Goal: Task Accomplishment & Management: Use online tool/utility

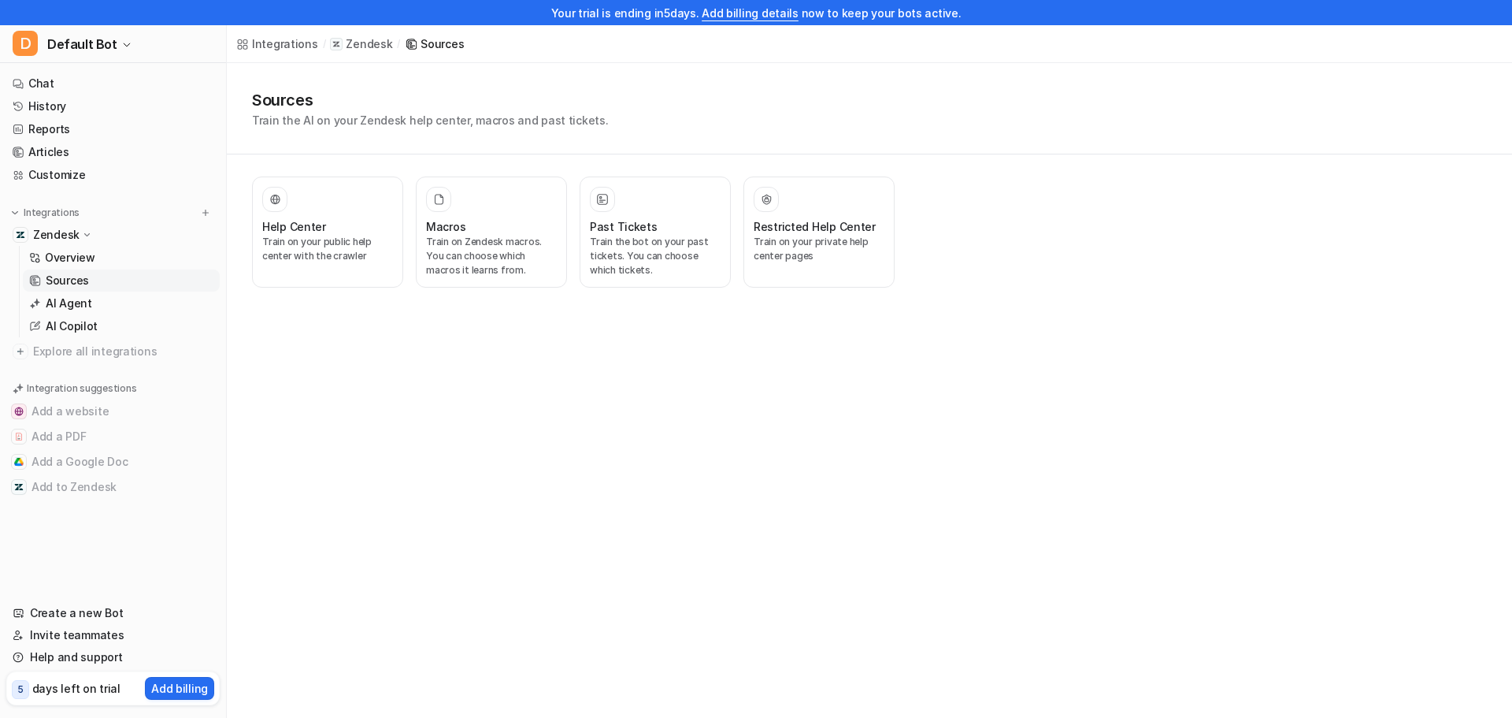
click at [452, 479] on div "Integrations / Zendesk / Sources Sources Train the AI on your Zendesk help cent…" at bounding box center [756, 359] width 1512 height 718
drag, startPoint x: 1460, startPoint y: 250, endPoint x: 350, endPoint y: 232, distance: 1109.9
click at [350, 232] on div "Help Center" at bounding box center [327, 226] width 131 height 17
click at [568, 244] on div "Help Center Train on your public help center with the crawler Macros Train on Z…" at bounding box center [573, 231] width 643 height 111
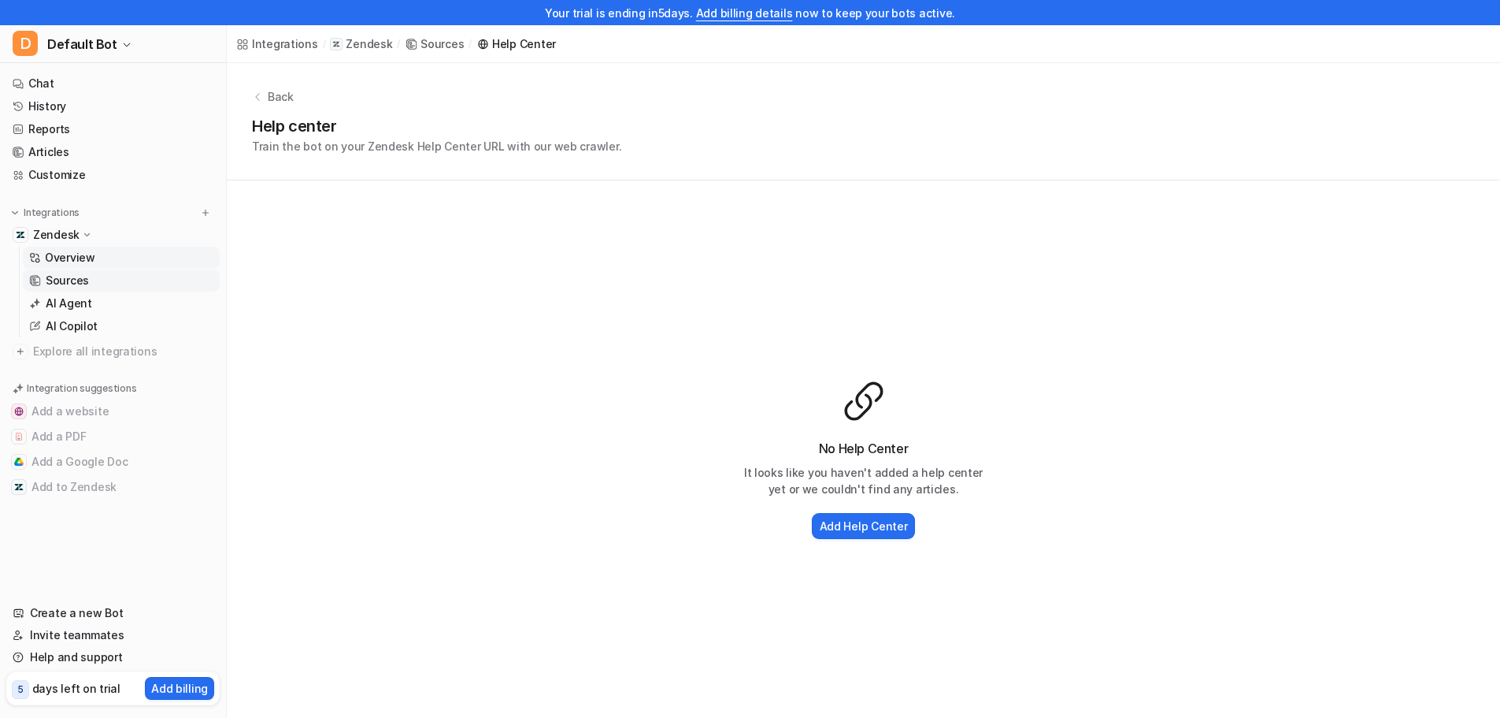
click at [46, 263] on p "Overview" at bounding box center [70, 258] width 50 height 16
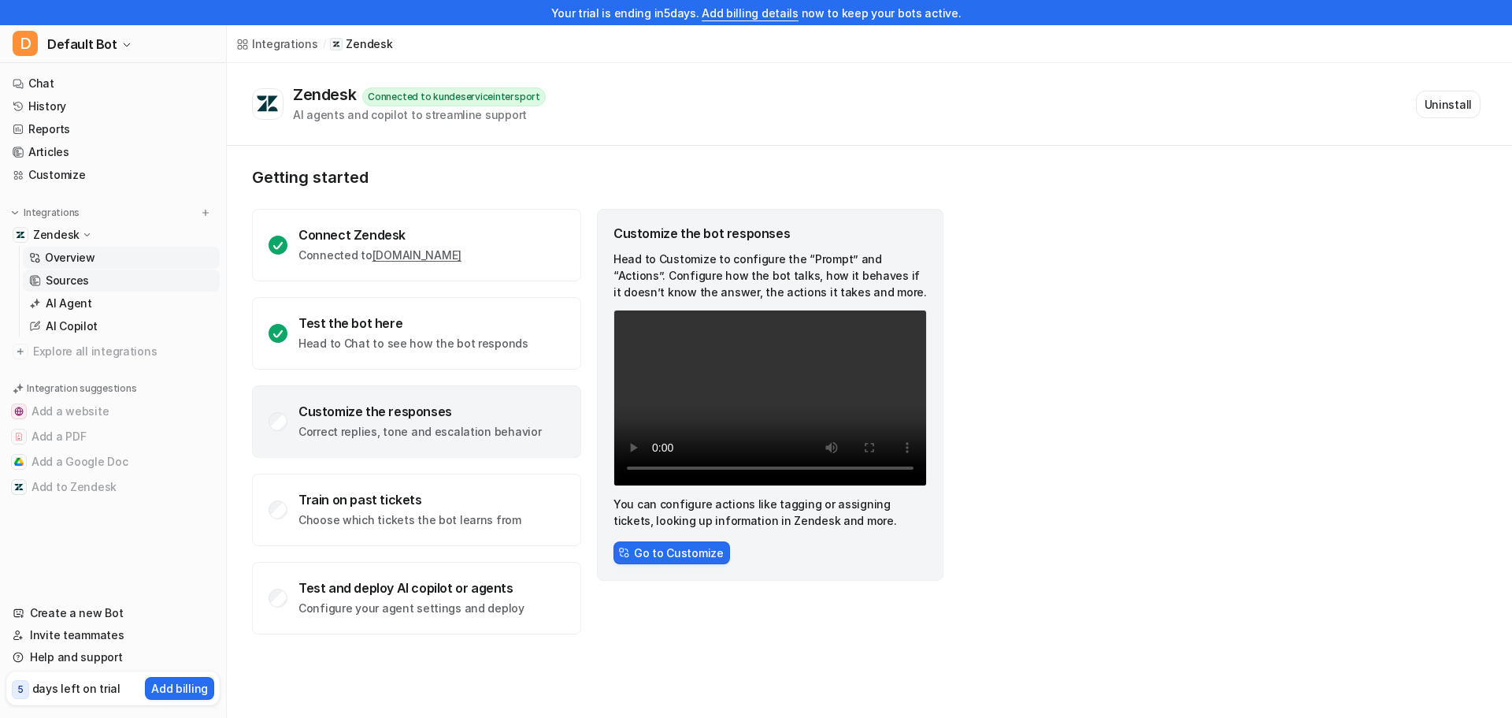
click at [103, 289] on link "Sources" at bounding box center [121, 280] width 197 height 22
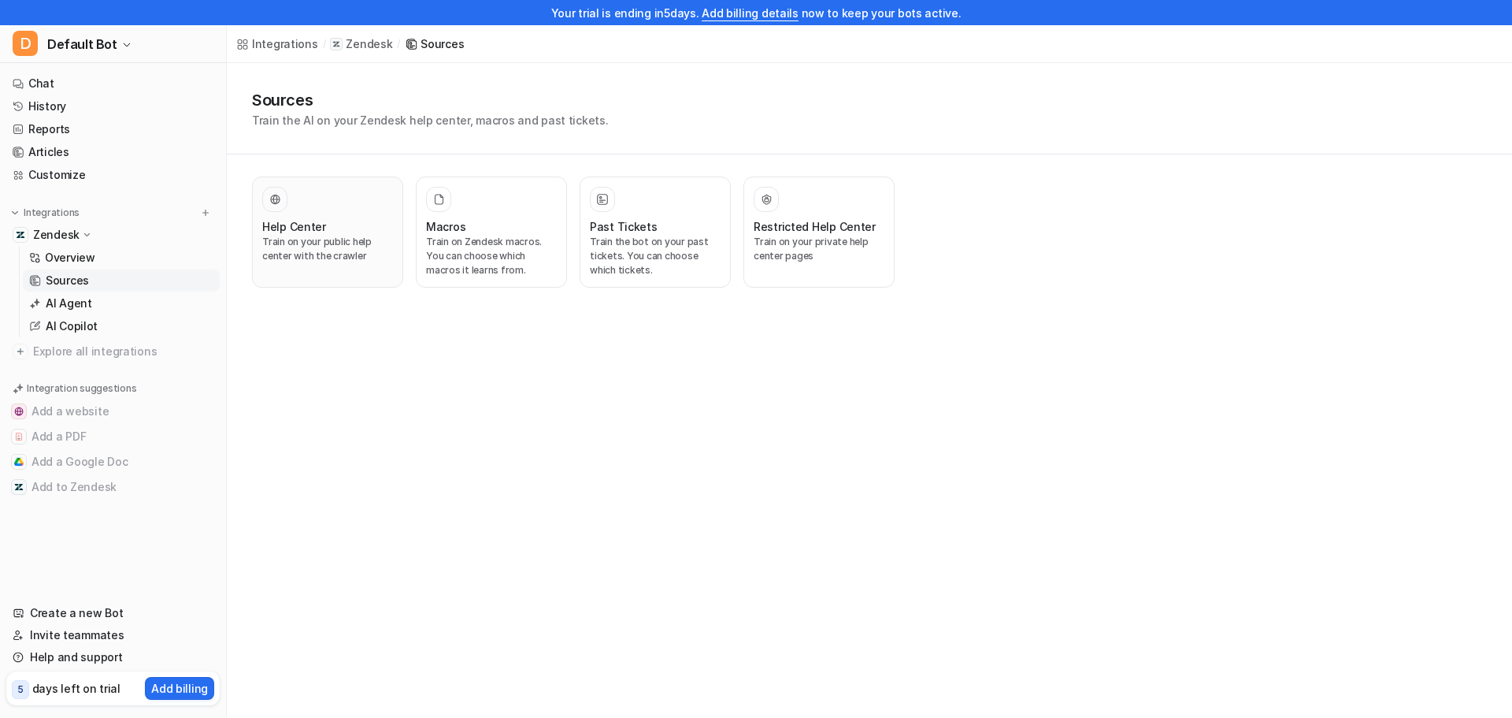
click at [304, 210] on div at bounding box center [327, 199] width 131 height 25
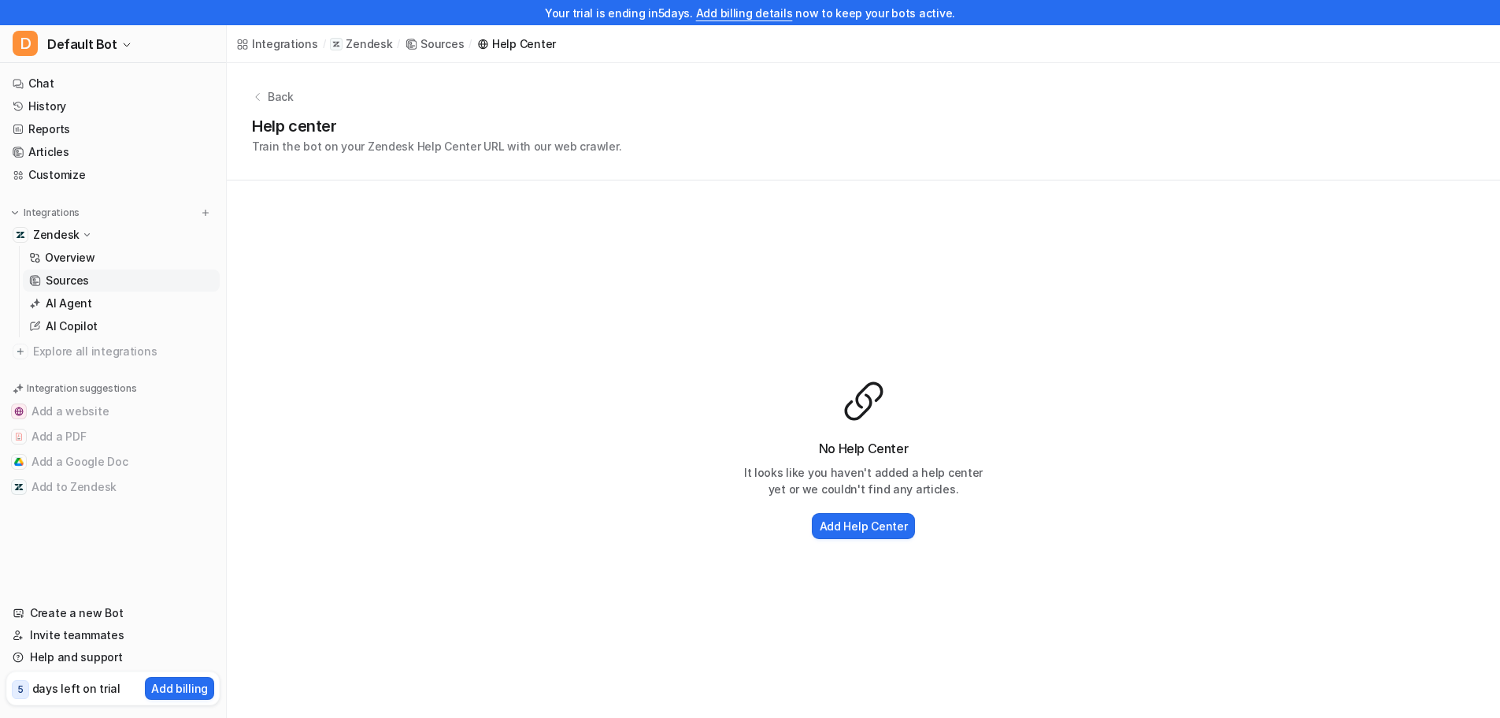
click at [102, 276] on link "Sources" at bounding box center [121, 280] width 197 height 22
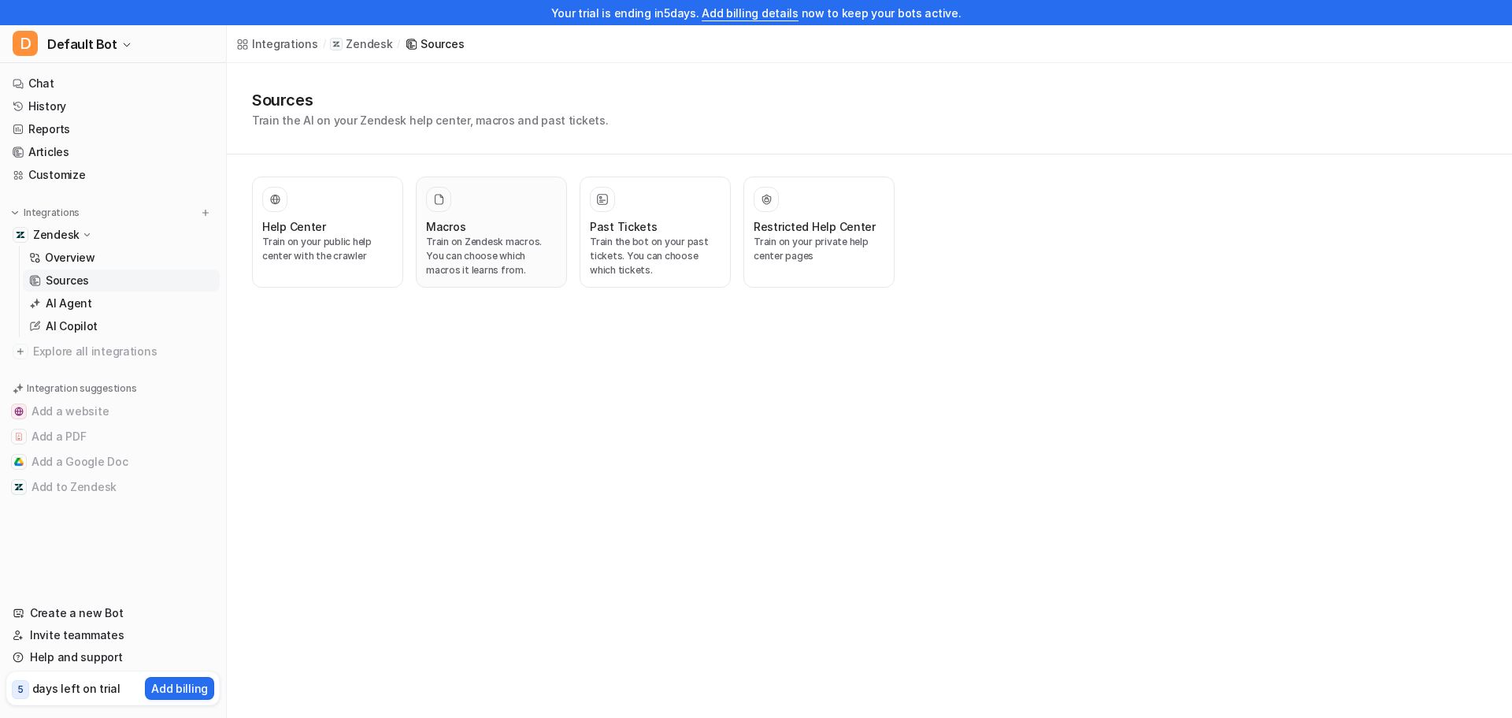
click at [491, 244] on p "Train on Zendesk macros. You can choose which macros it learns from." at bounding box center [491, 256] width 131 height 43
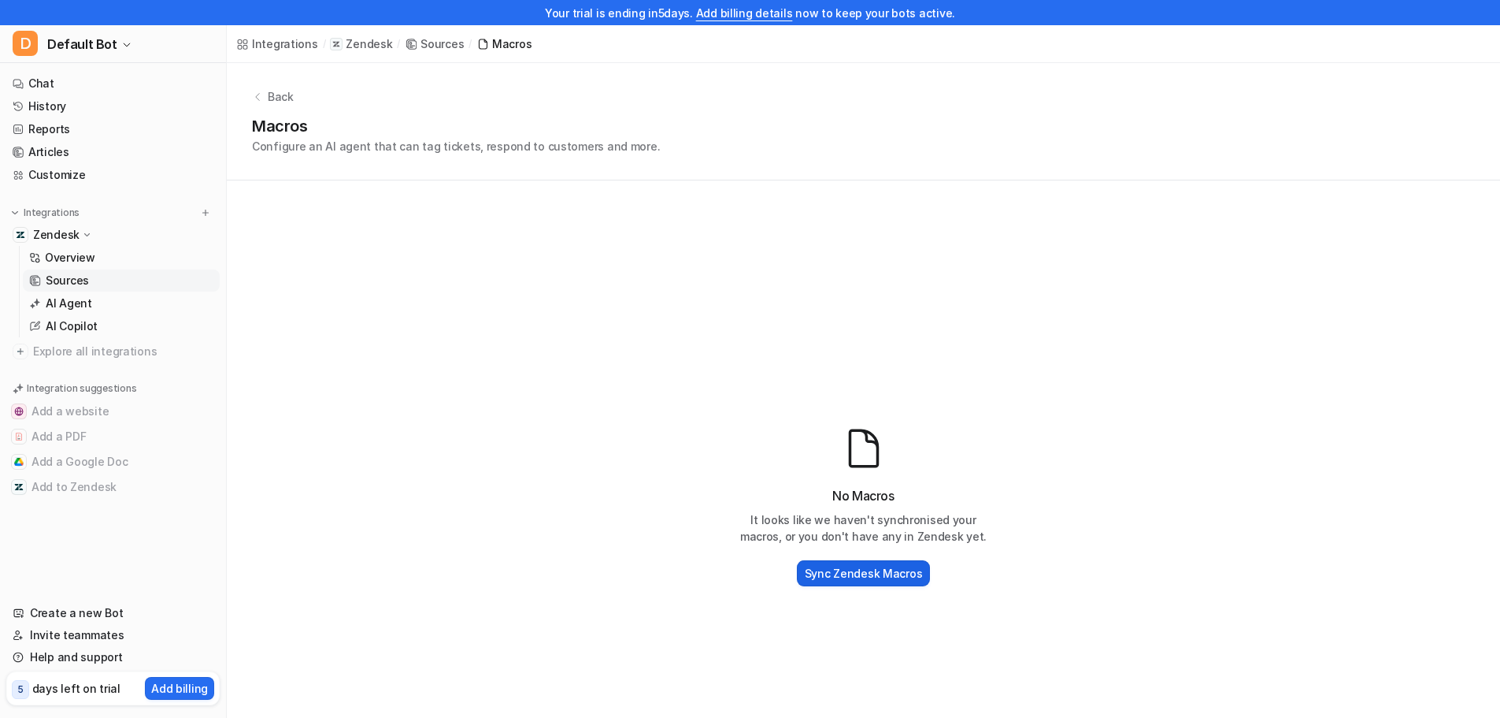
click at [855, 563] on button "Sync Zendesk Macros" at bounding box center [864, 573] width 134 height 26
